Goal: Task Accomplishment & Management: Manage account settings

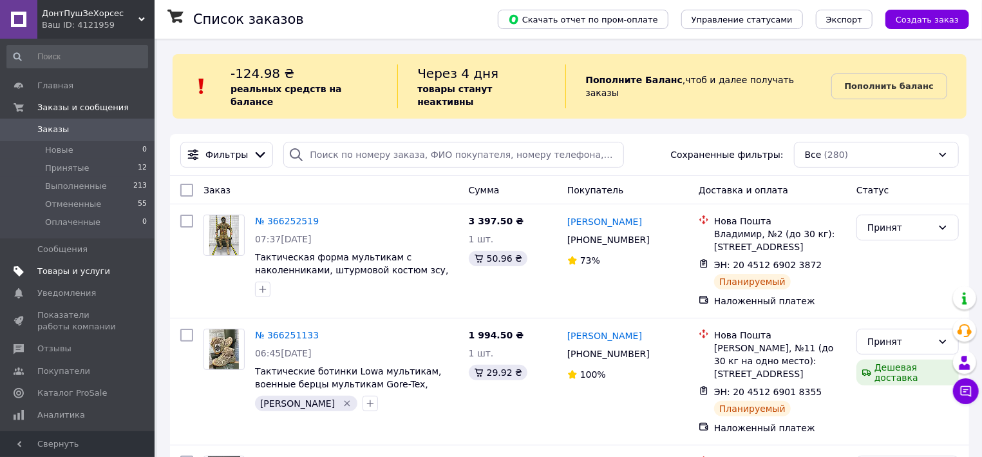
click at [66, 276] on span "Товары и услуги" at bounding box center [73, 271] width 73 height 12
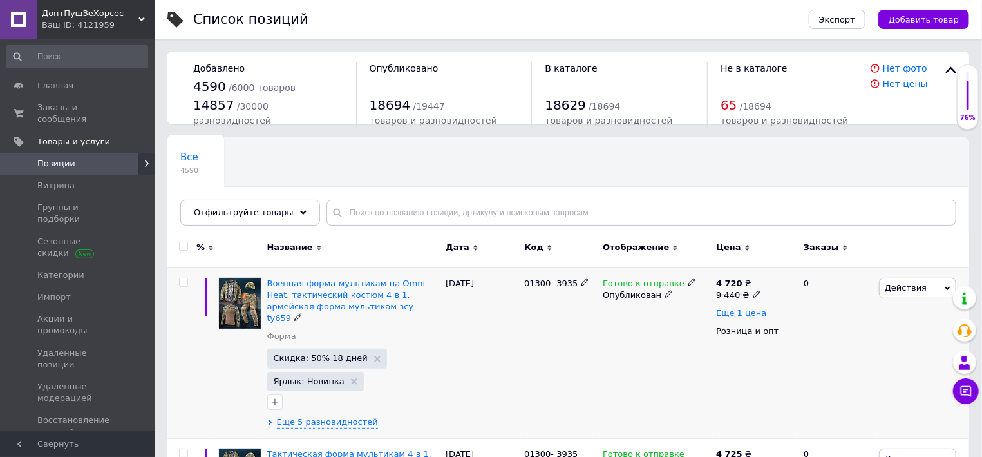
click at [189, 284] on div at bounding box center [184, 282] width 26 height 9
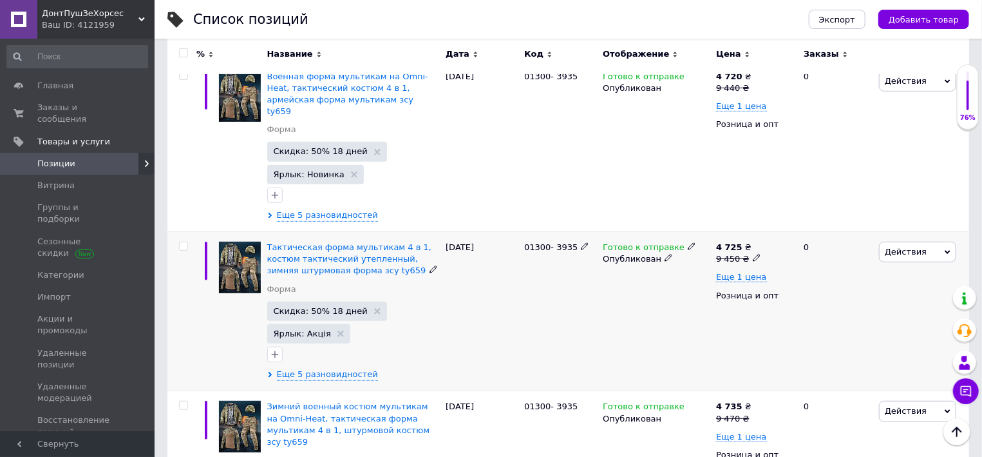
click at [184, 242] on input "checkbox" at bounding box center [183, 246] width 8 height 8
checkbox input "true"
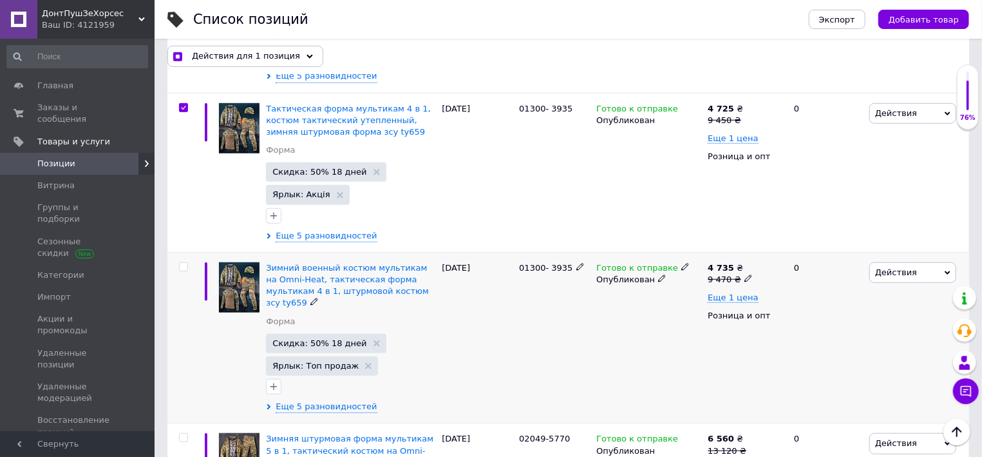
click at [182, 263] on input "checkbox" at bounding box center [183, 267] width 8 height 8
checkbox input "true"
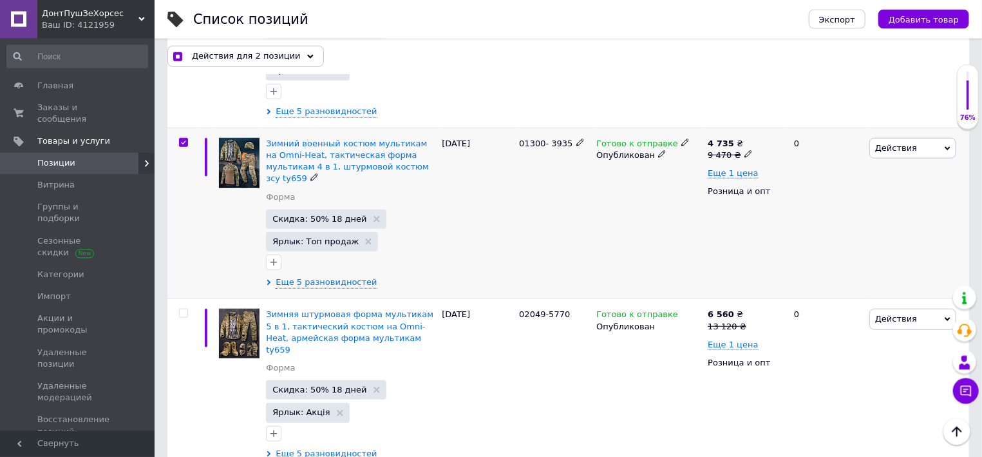
scroll to position [552, 0]
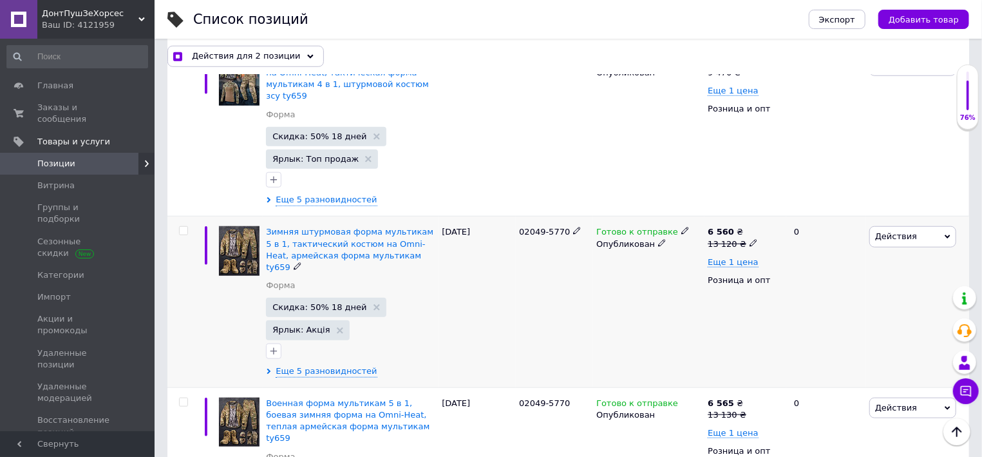
click at [180, 227] on input "checkbox" at bounding box center [183, 231] width 8 height 8
checkbox input "true"
click at [185, 398] on input "checkbox" at bounding box center [183, 402] width 8 height 8
checkbox input "true"
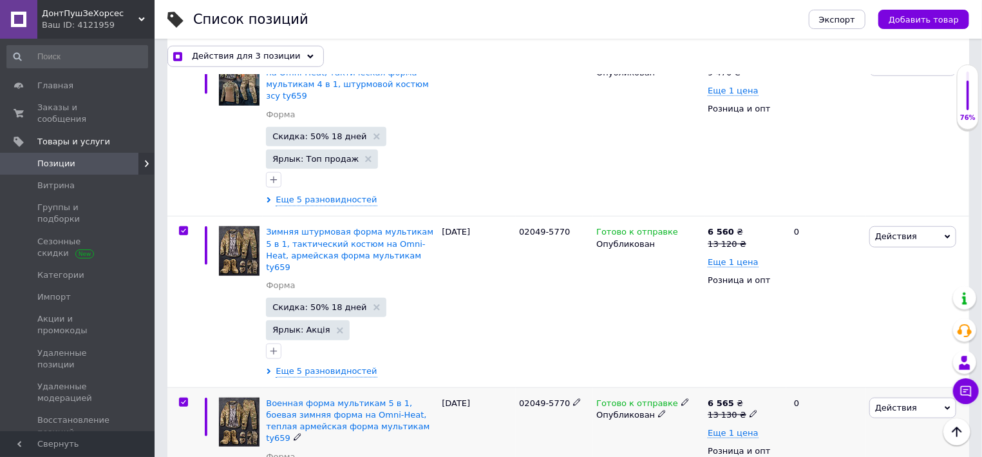
checkbox input "true"
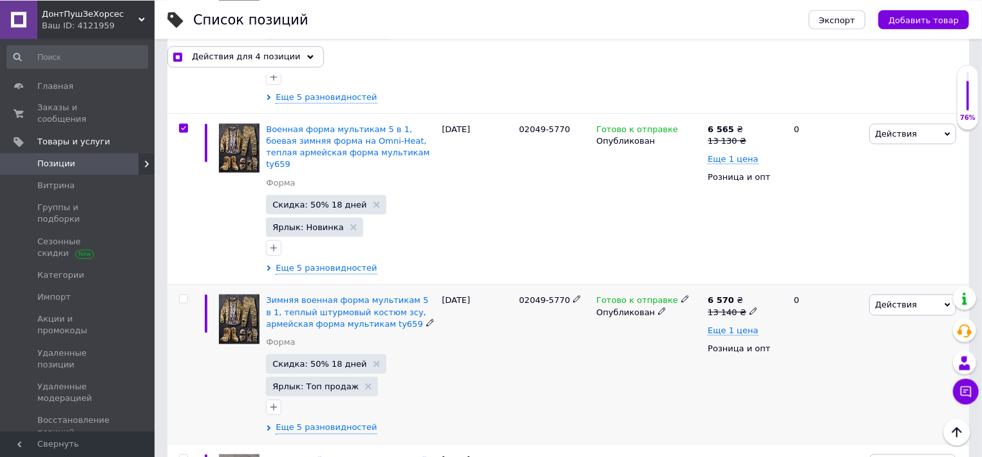
scroll to position [828, 0]
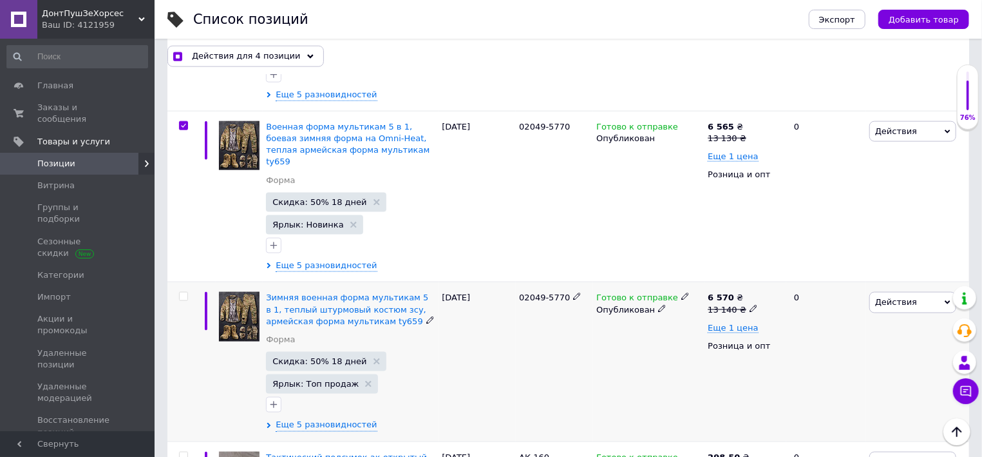
click at [186, 292] on input "checkbox" at bounding box center [183, 296] width 8 height 8
checkbox input "true"
click at [184, 452] on input "checkbox" at bounding box center [183, 456] width 8 height 8
checkbox input "true"
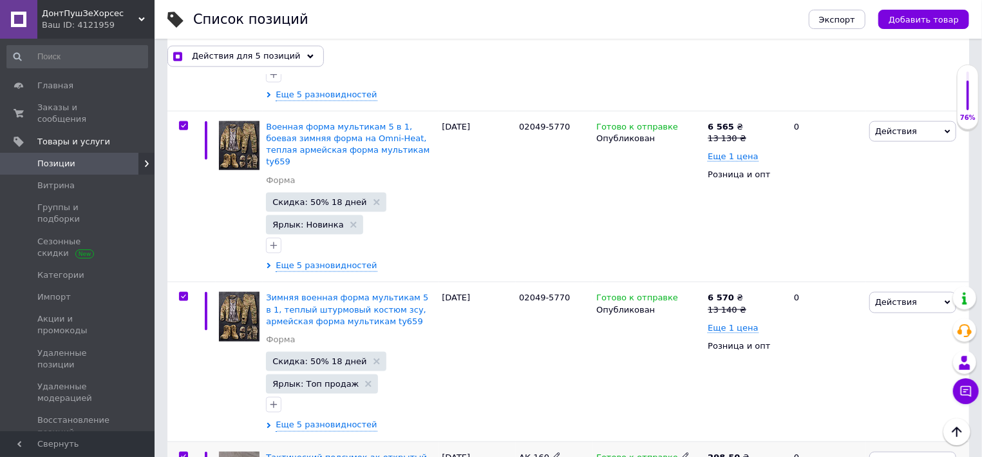
checkbox input "true"
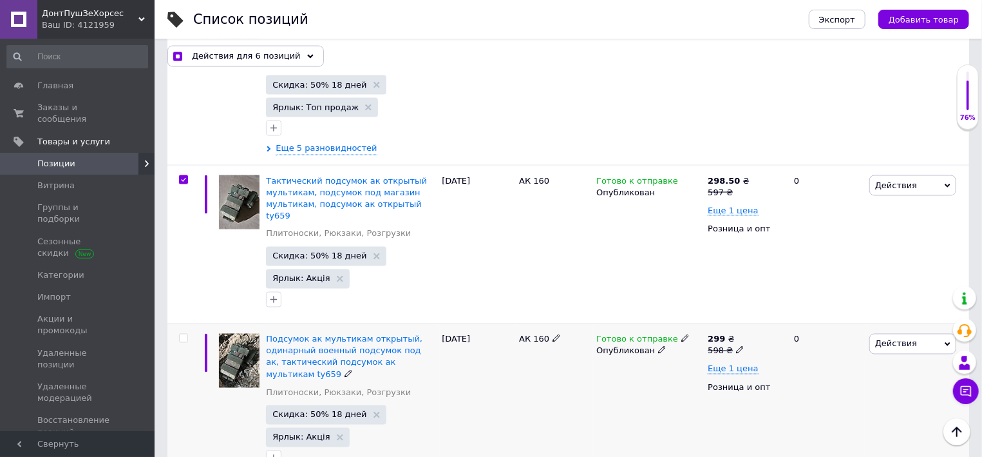
click at [183, 334] on input "checkbox" at bounding box center [183, 338] width 8 height 8
checkbox input "true"
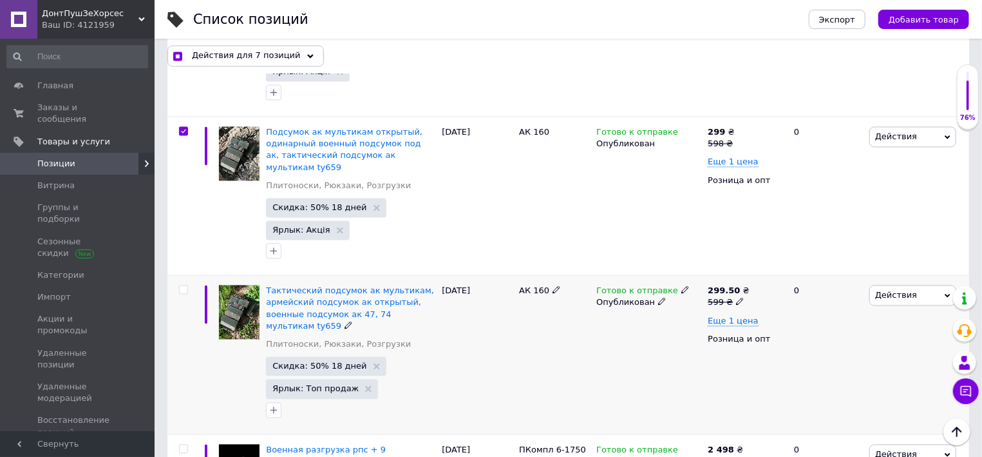
click at [183, 286] on input "checkbox" at bounding box center [183, 290] width 8 height 8
checkbox input "true"
click at [182, 445] on input "checkbox" at bounding box center [183, 449] width 8 height 8
checkbox input "true"
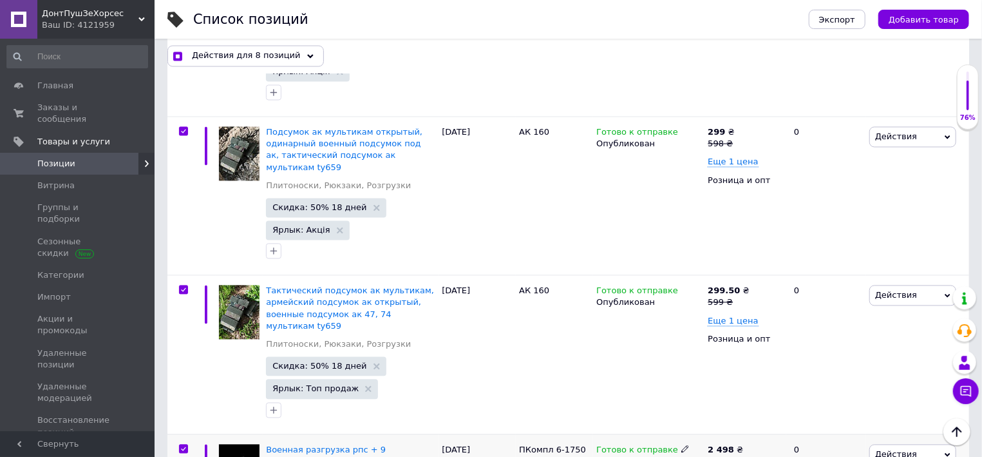
checkbox input "true"
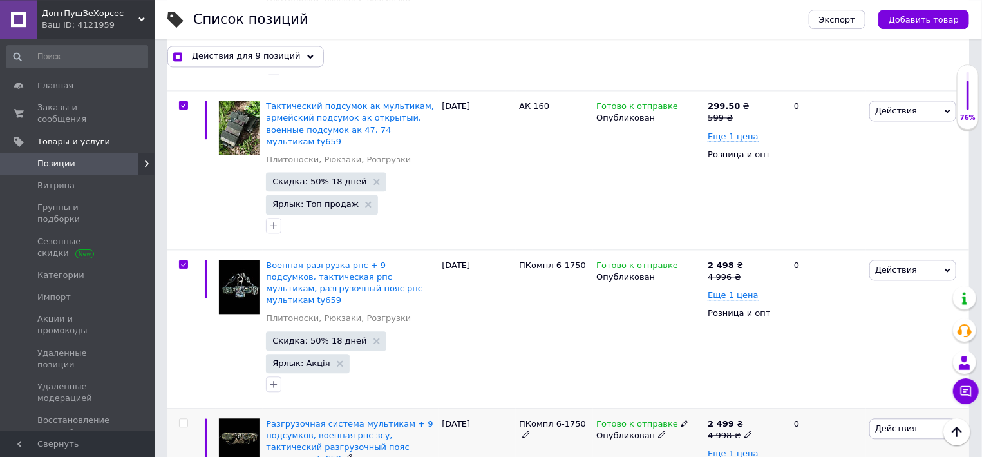
scroll to position [1588, 0]
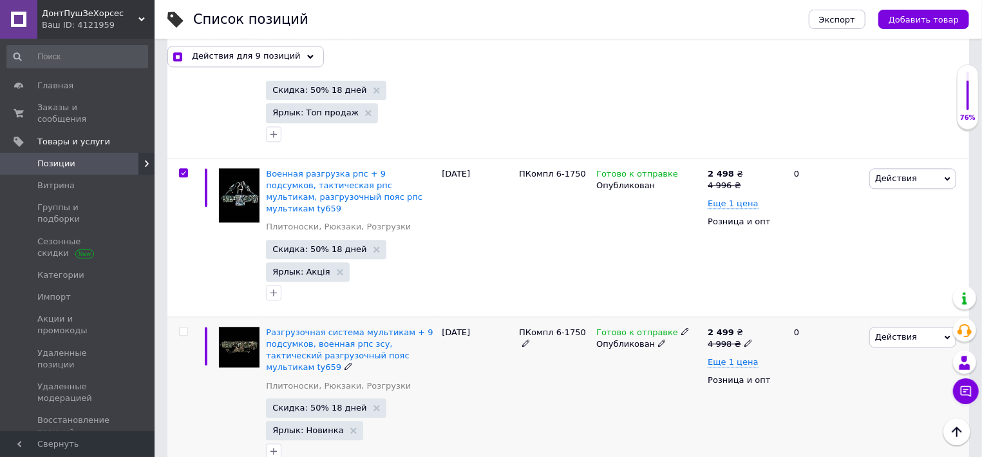
click at [184, 327] on input "checkbox" at bounding box center [183, 331] width 8 height 8
checkbox input "true"
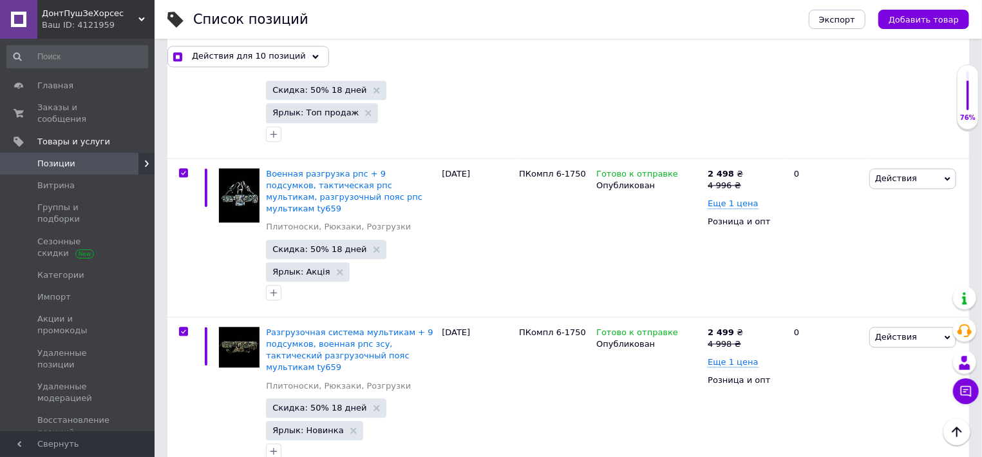
checkbox input "true"
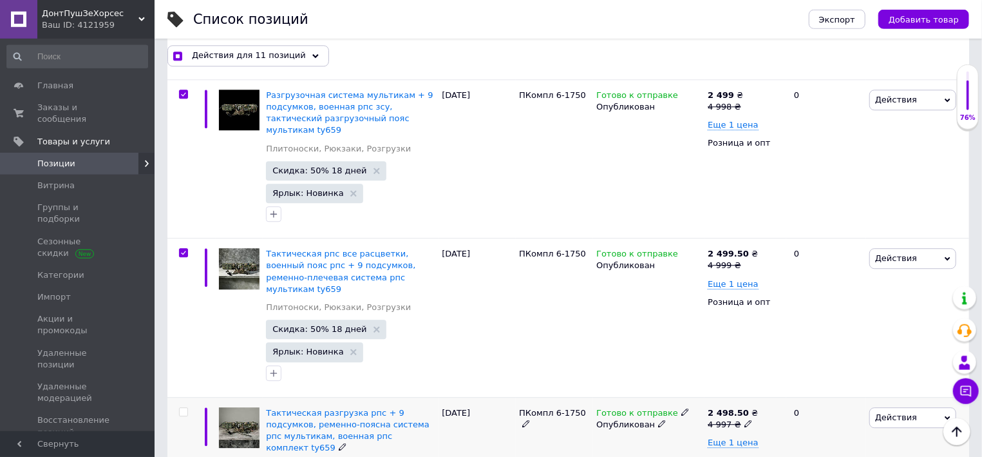
scroll to position [1864, 0]
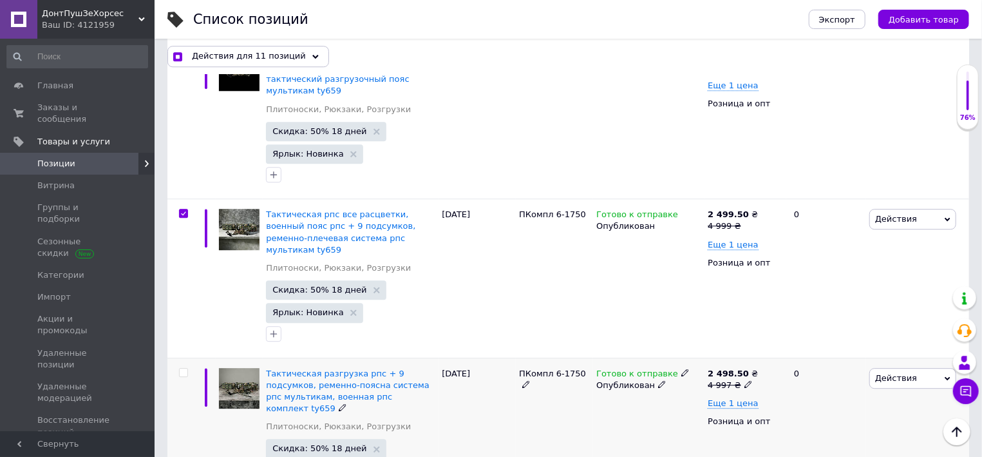
click at [184, 368] on input "checkbox" at bounding box center [183, 372] width 8 height 8
checkbox input "true"
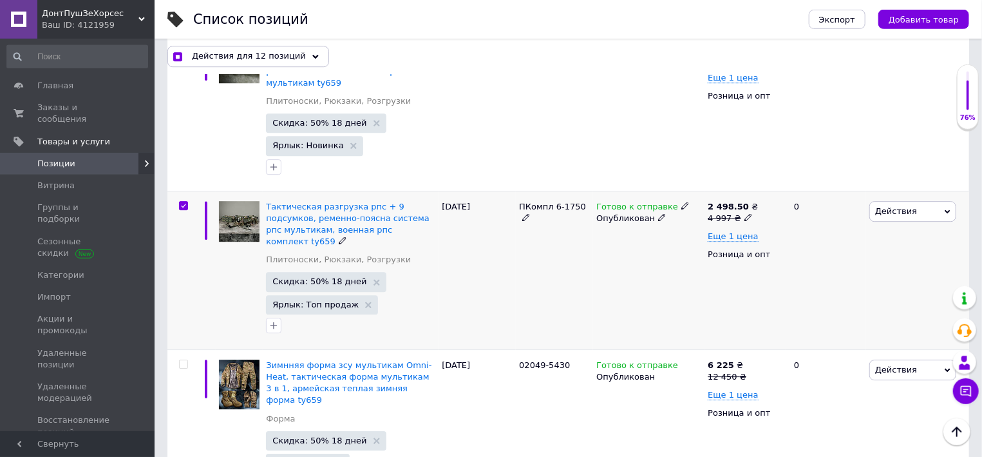
scroll to position [2072, 0]
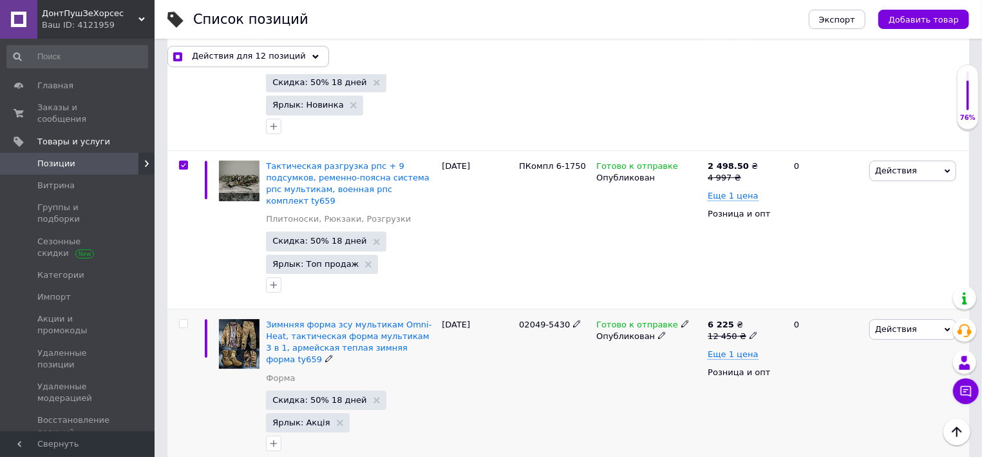
click at [186, 319] on input "checkbox" at bounding box center [183, 323] width 8 height 8
checkbox input "true"
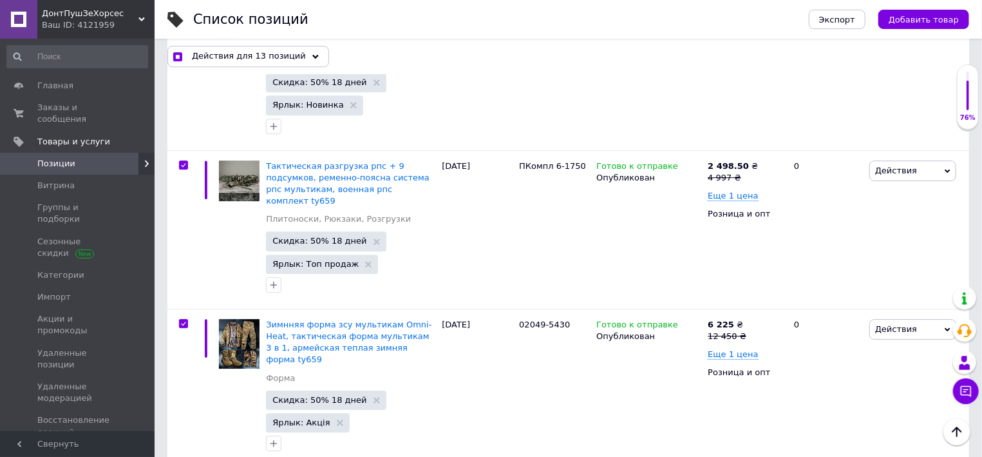
checkbox input "true"
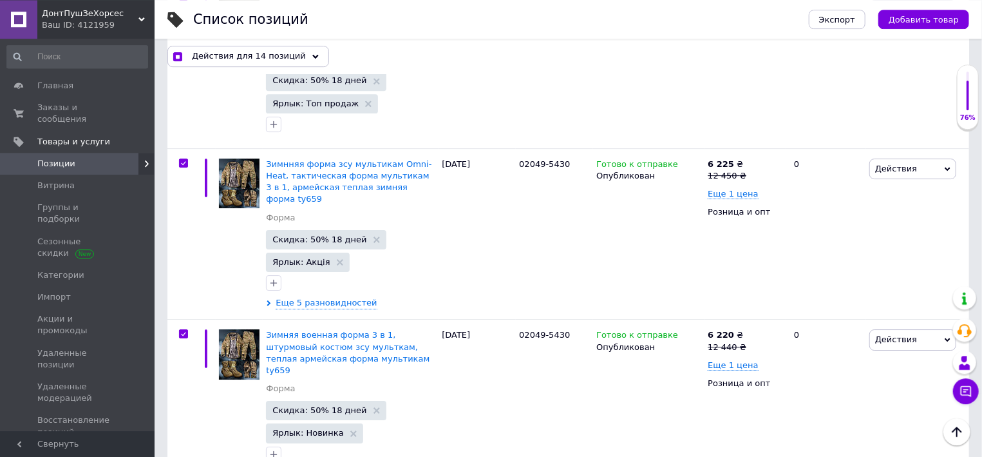
scroll to position [2278, 0]
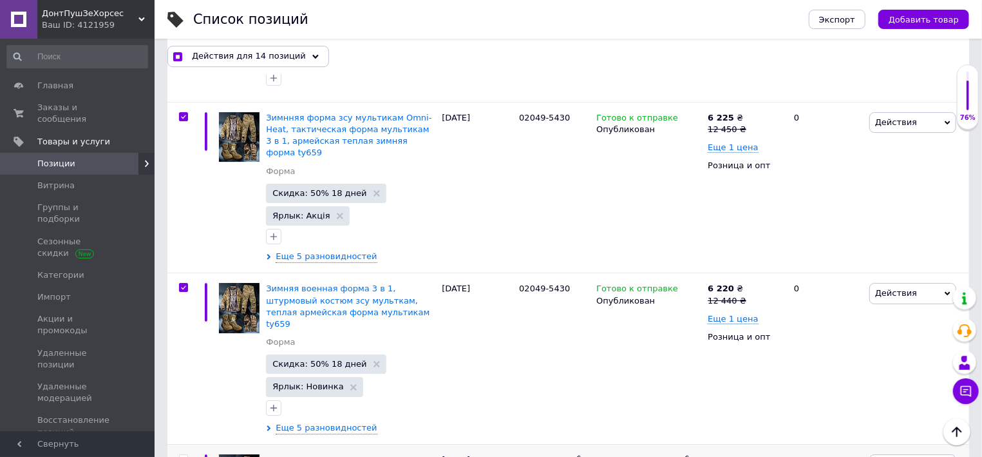
click at [182, 455] on input "checkbox" at bounding box center [183, 459] width 8 height 8
checkbox input "true"
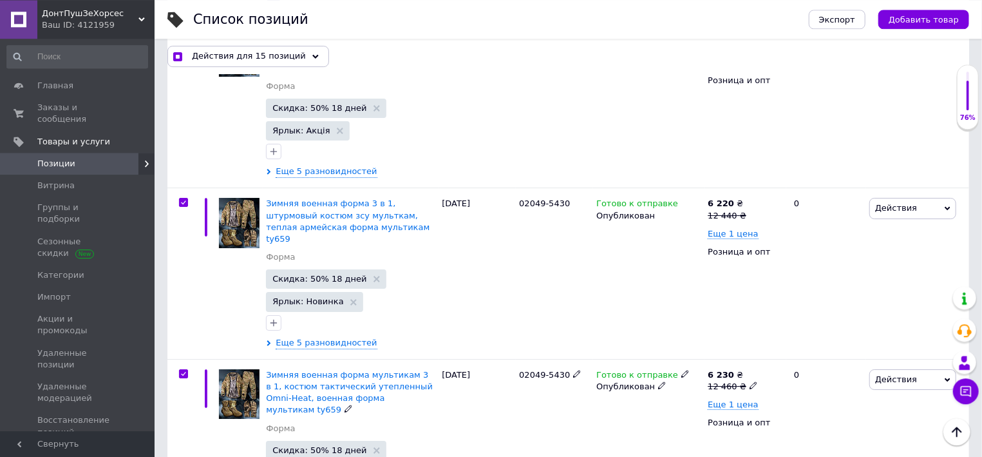
scroll to position [2486, 0]
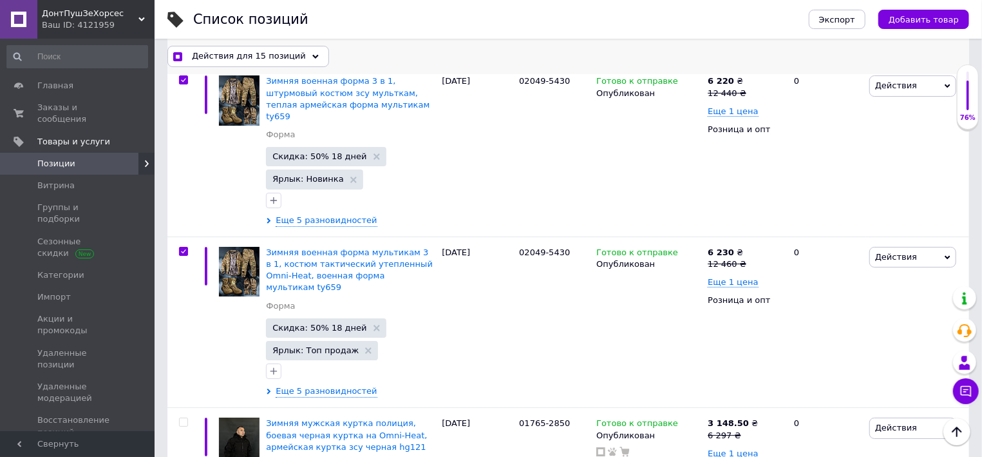
click at [295, 58] on div "Действия для 15 позиций" at bounding box center [248, 56] width 162 height 21
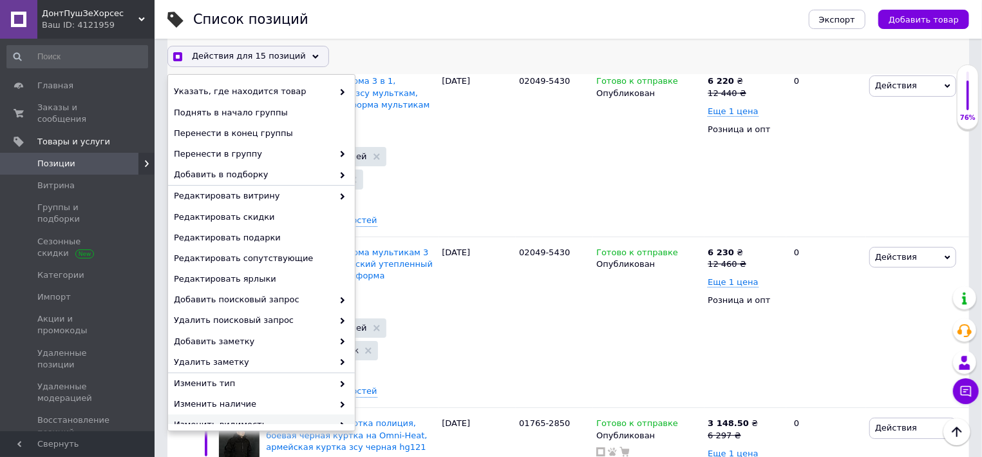
scroll to position [117, 0]
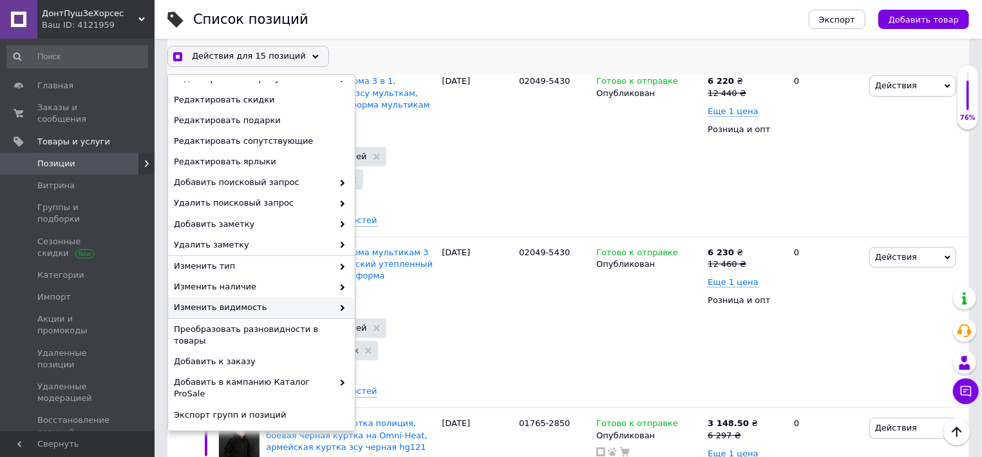
click at [235, 303] on span "Изменить видимость" at bounding box center [253, 307] width 159 height 12
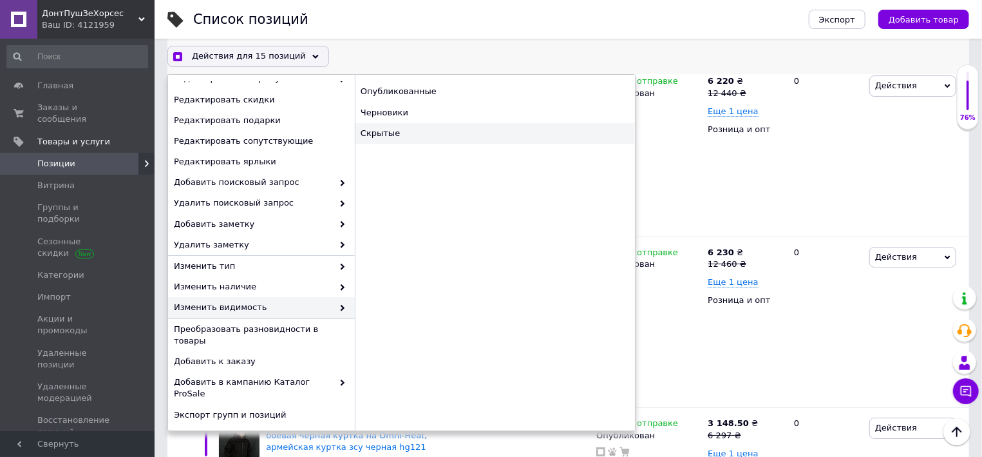
click at [372, 130] on div "Скрытые" at bounding box center [495, 133] width 280 height 21
checkbox input "true"
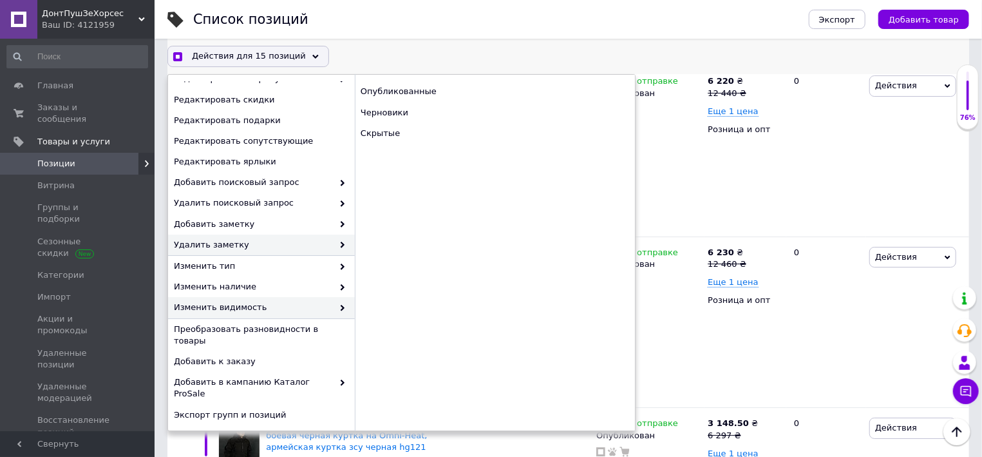
checkbox input "false"
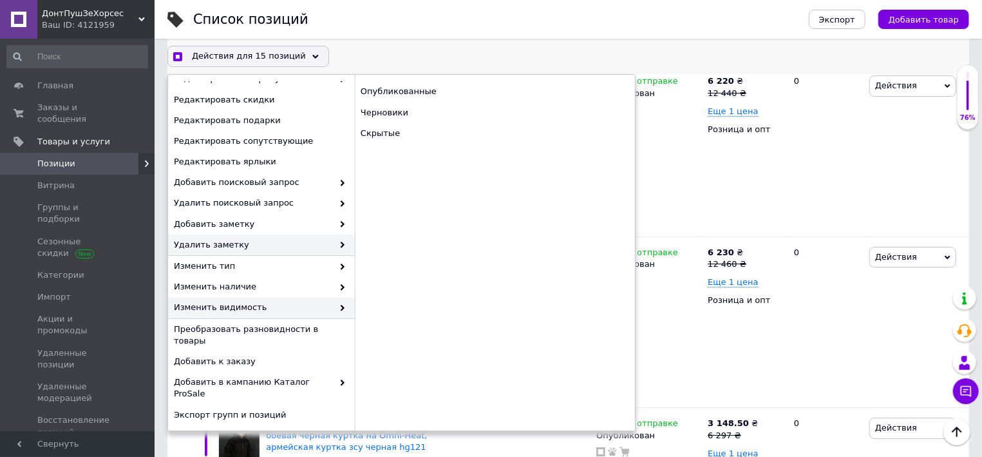
checkbox input "false"
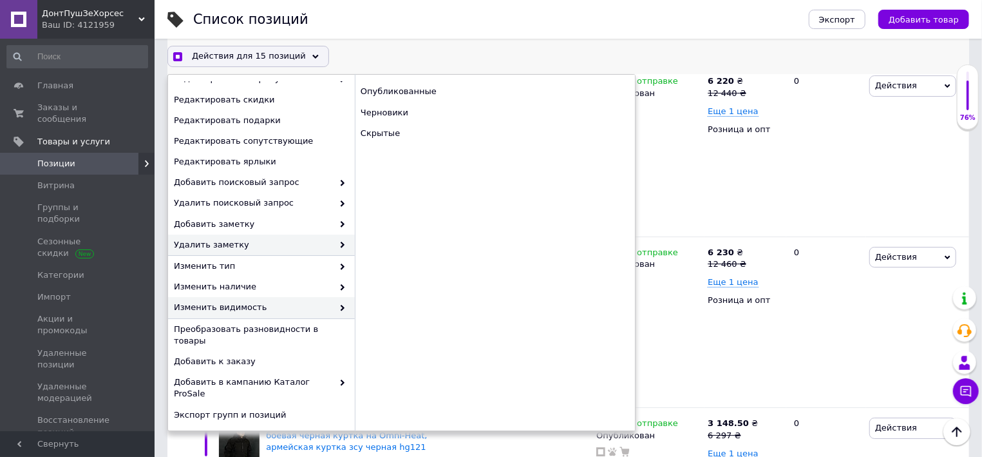
checkbox input "false"
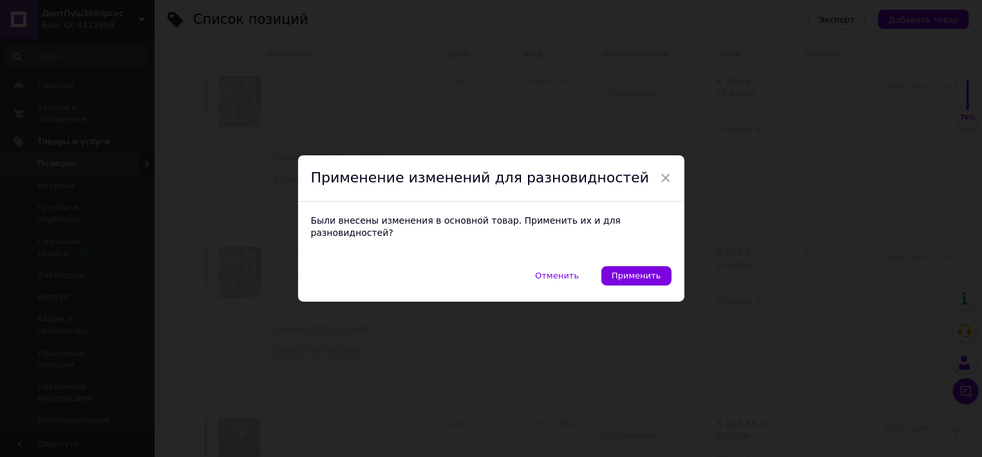
scroll to position [2474, 0]
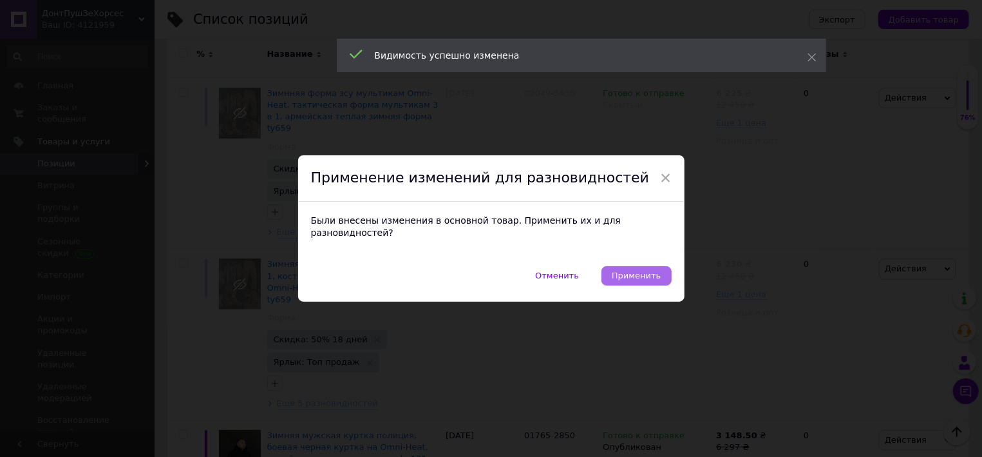
click at [651, 274] on span "Применить" at bounding box center [636, 276] width 49 height 10
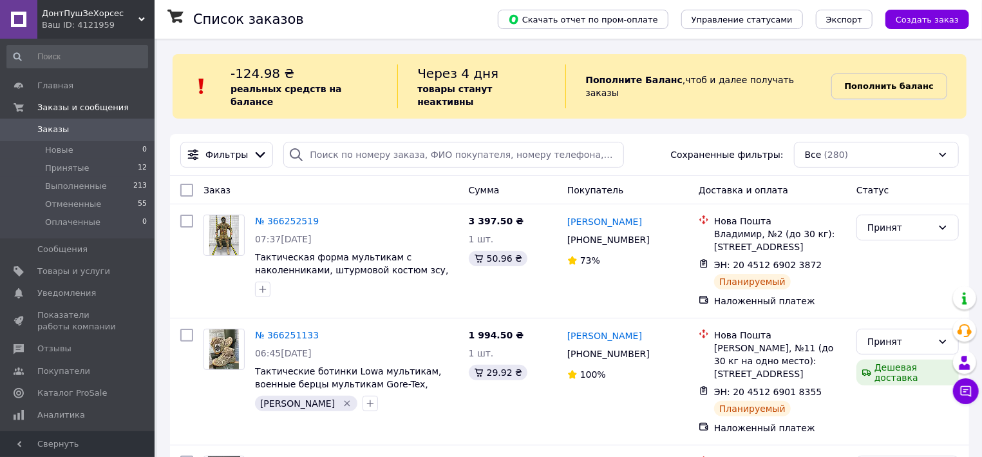
click at [863, 80] on span "Пополнить баланс" at bounding box center [889, 86] width 89 height 13
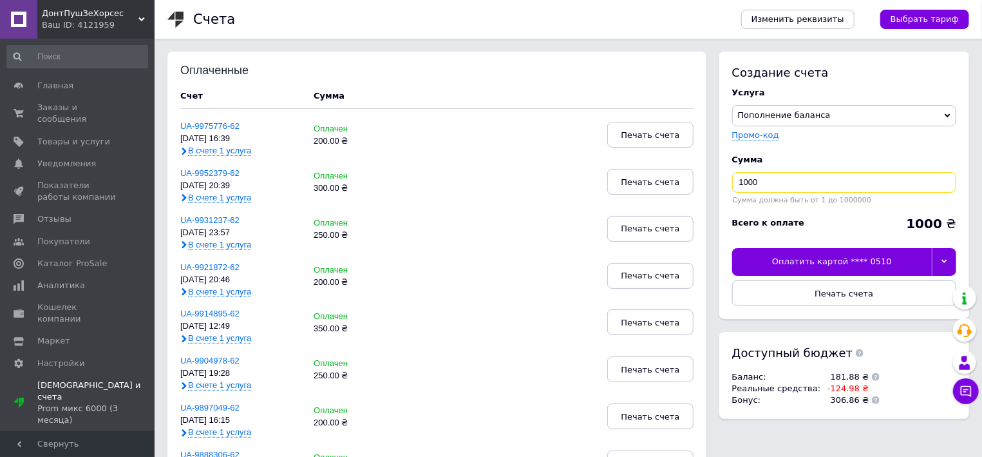
click at [794, 185] on input "1000" at bounding box center [844, 182] width 224 height 21
type input "1"
type input "3"
type input "250"
click at [887, 274] on div "Оплатить картой **** 0510" at bounding box center [832, 261] width 200 height 27
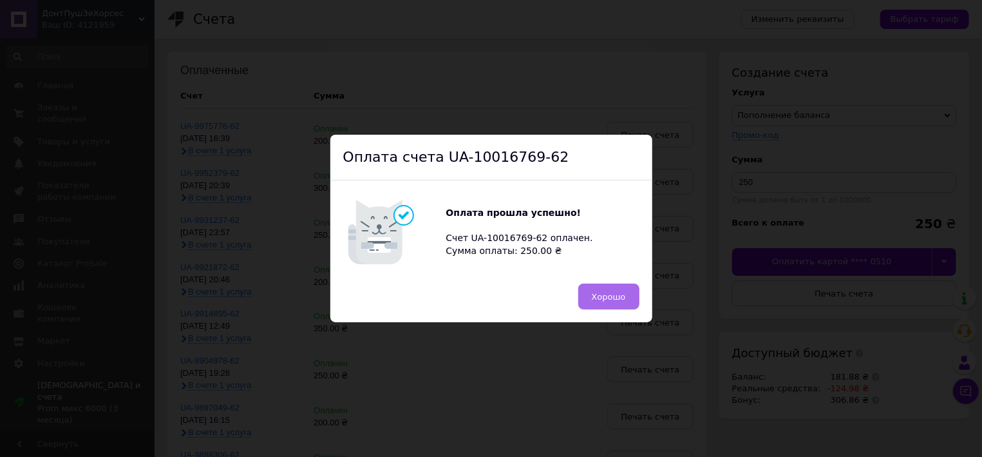
click at [605, 296] on span "Хорошо" at bounding box center [609, 297] width 34 height 10
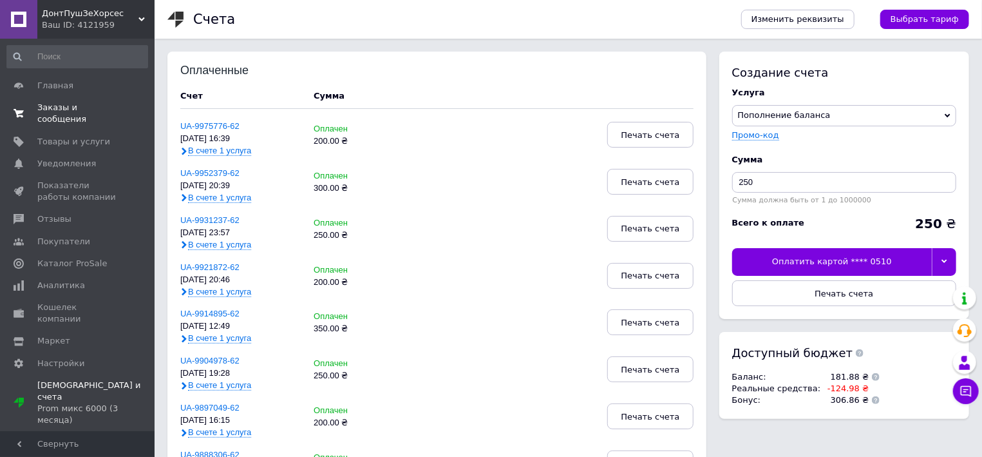
click at [60, 110] on span "Заказы и сообщения" at bounding box center [78, 113] width 82 height 23
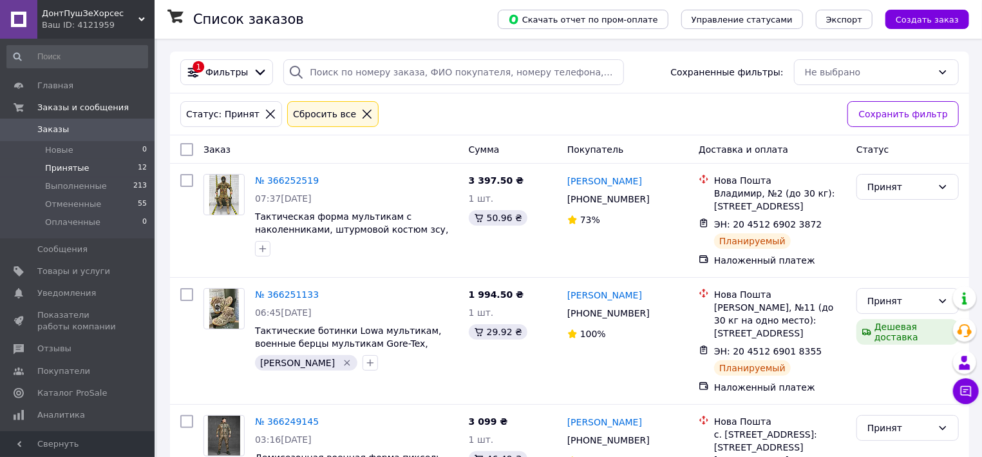
click at [76, 172] on span "Принятые" at bounding box center [67, 168] width 44 height 12
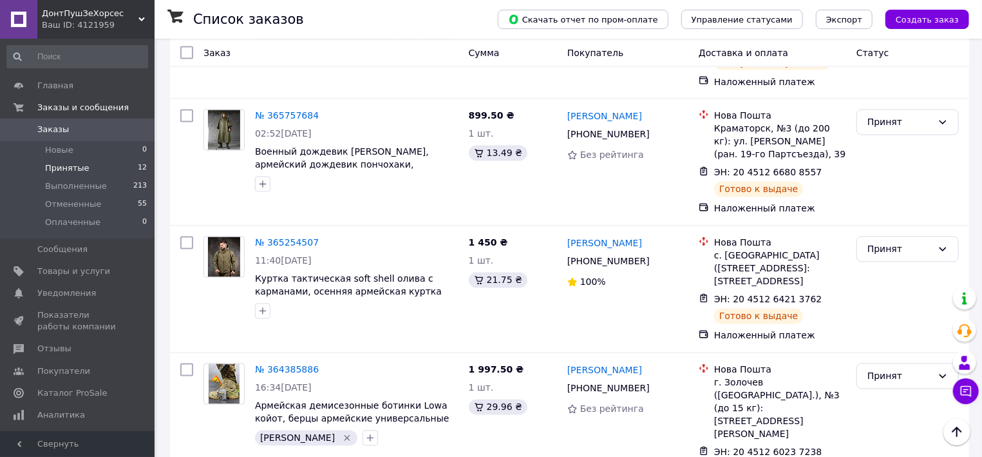
scroll to position [1261, 0]
